Goal: Browse casually

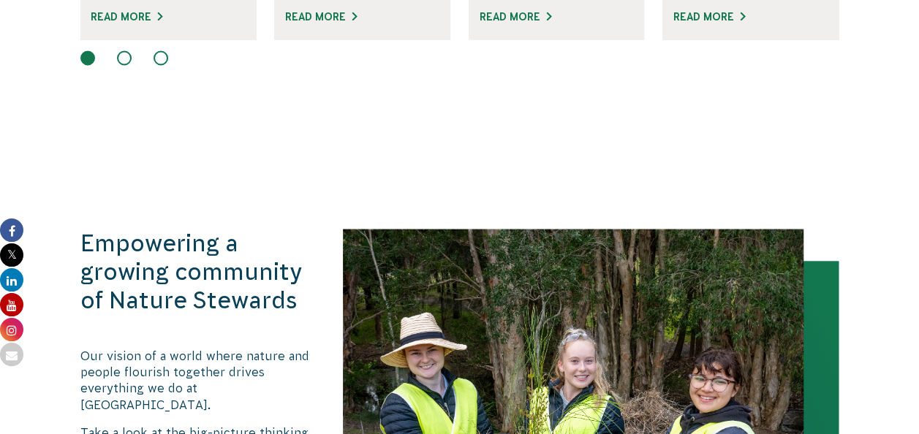
scroll to position [1389, 0]
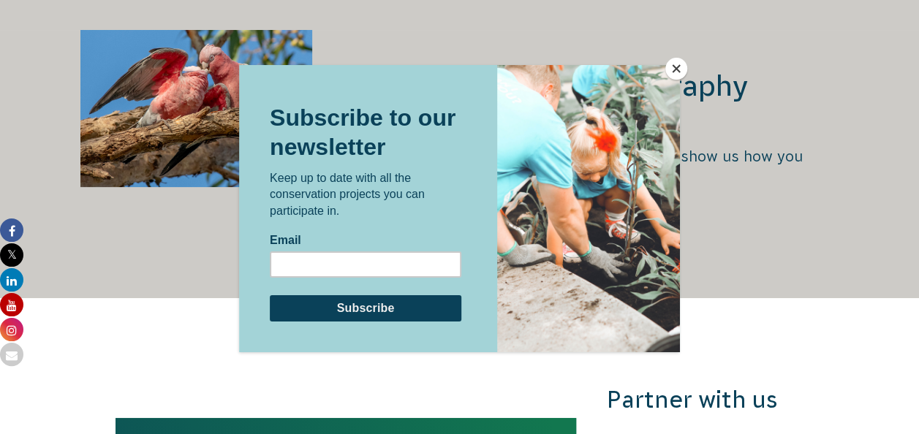
scroll to position [2851, 0]
